Goal: Information Seeking & Learning: Learn about a topic

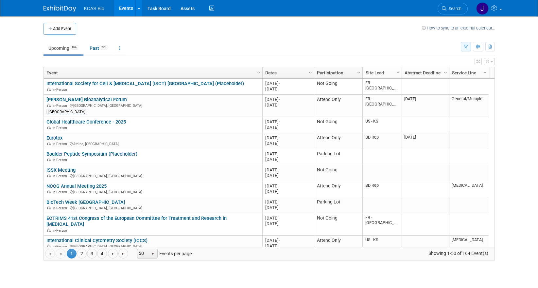
click at [467, 45] on icon "button" at bounding box center [466, 47] width 4 height 4
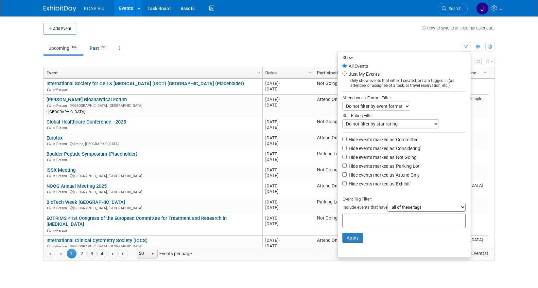
click at [348, 160] on label "Hide events marked as 'Not Going'" at bounding box center [382, 157] width 70 height 7
click at [347, 159] on input "Hide events marked as 'Not Going'" at bounding box center [344, 156] width 4 height 4
checkbox input "true"
click at [348, 167] on label "Hide events marked as 'Parking Lot'" at bounding box center [383, 166] width 73 height 7
click at [347, 167] on input "Hide events marked as 'Parking Lot'" at bounding box center [344, 165] width 4 height 4
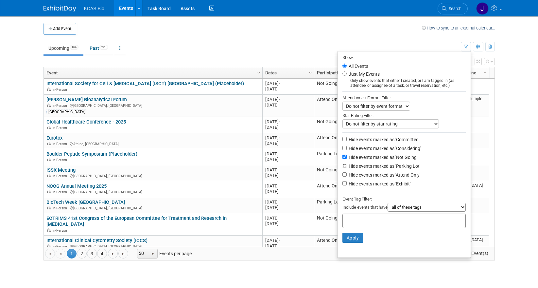
checkbox input "true"
click at [352, 242] on button "Apply" at bounding box center [352, 238] width 21 height 10
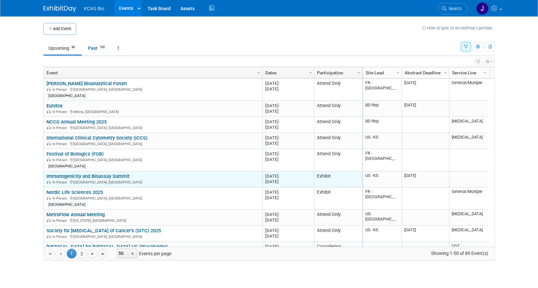
scroll to position [39, 0]
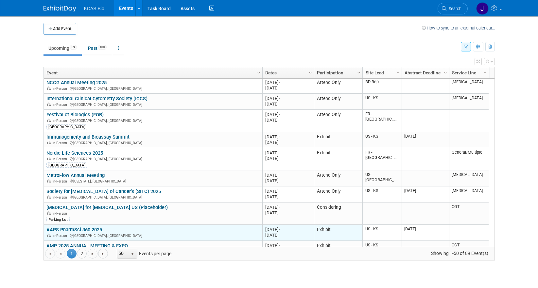
click at [91, 228] on link "AAPS PharmSci 360 2025" at bounding box center [74, 229] width 56 height 6
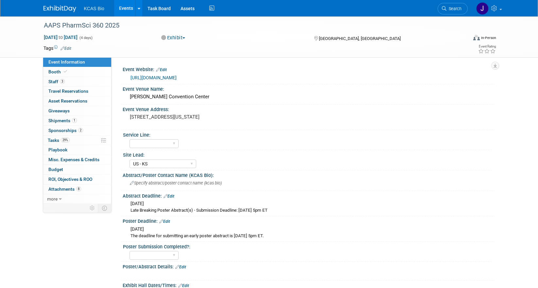
select select "US - KS"
click at [49, 73] on span "Booth" at bounding box center [58, 71] width 20 height 5
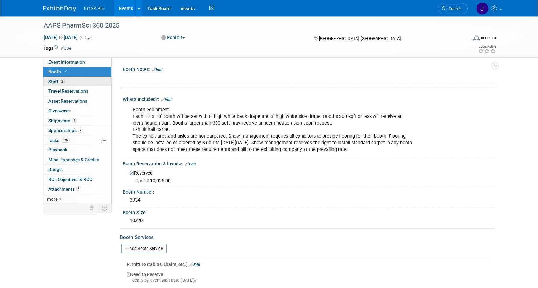
click at [54, 79] on span "Staff 3" at bounding box center [56, 81] width 16 height 5
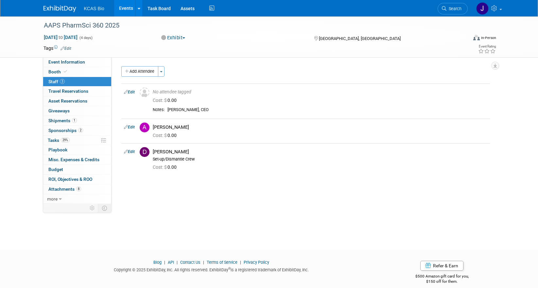
click at [483, 184] on div "Event Website: Edit https://www.aaps.org/pharmsci/annual-meeting Event Venue Na…" at bounding box center [303, 130] width 383 height 146
